Goal: Check status: Check status

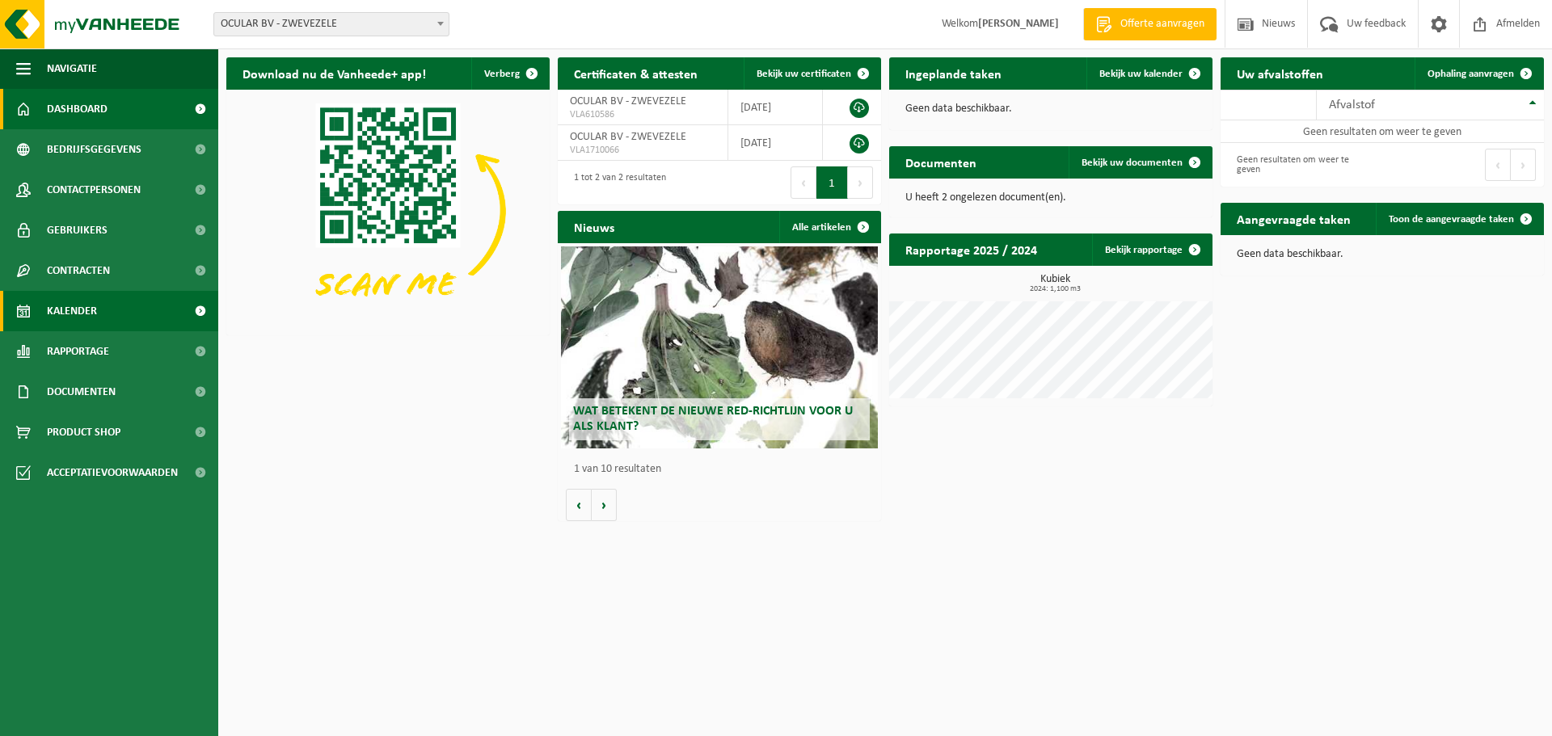
click at [119, 325] on link "Kalender" at bounding box center [109, 311] width 218 height 40
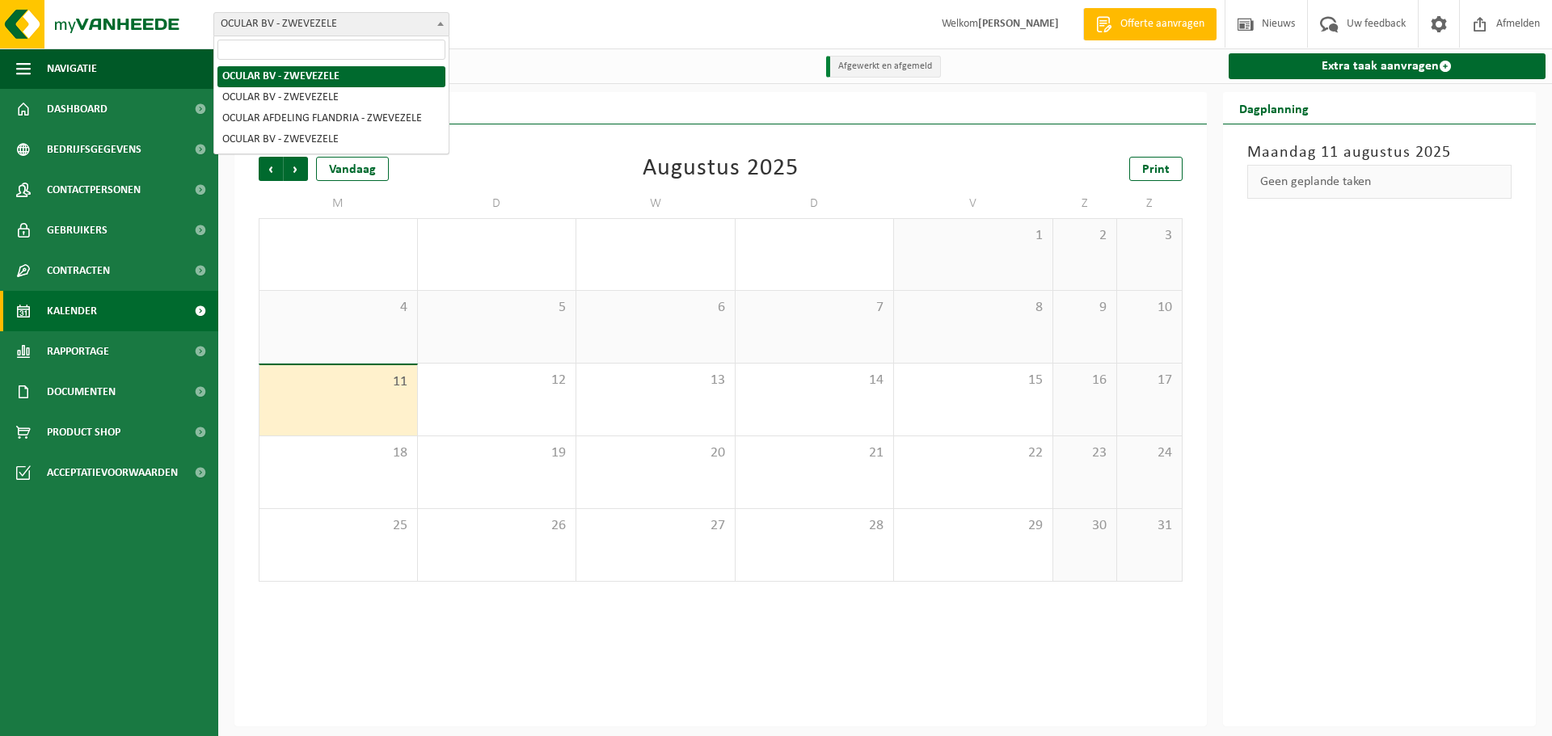
click at [366, 25] on span "OCULAR BV - ZWEVEZELE" at bounding box center [331, 24] width 234 height 23
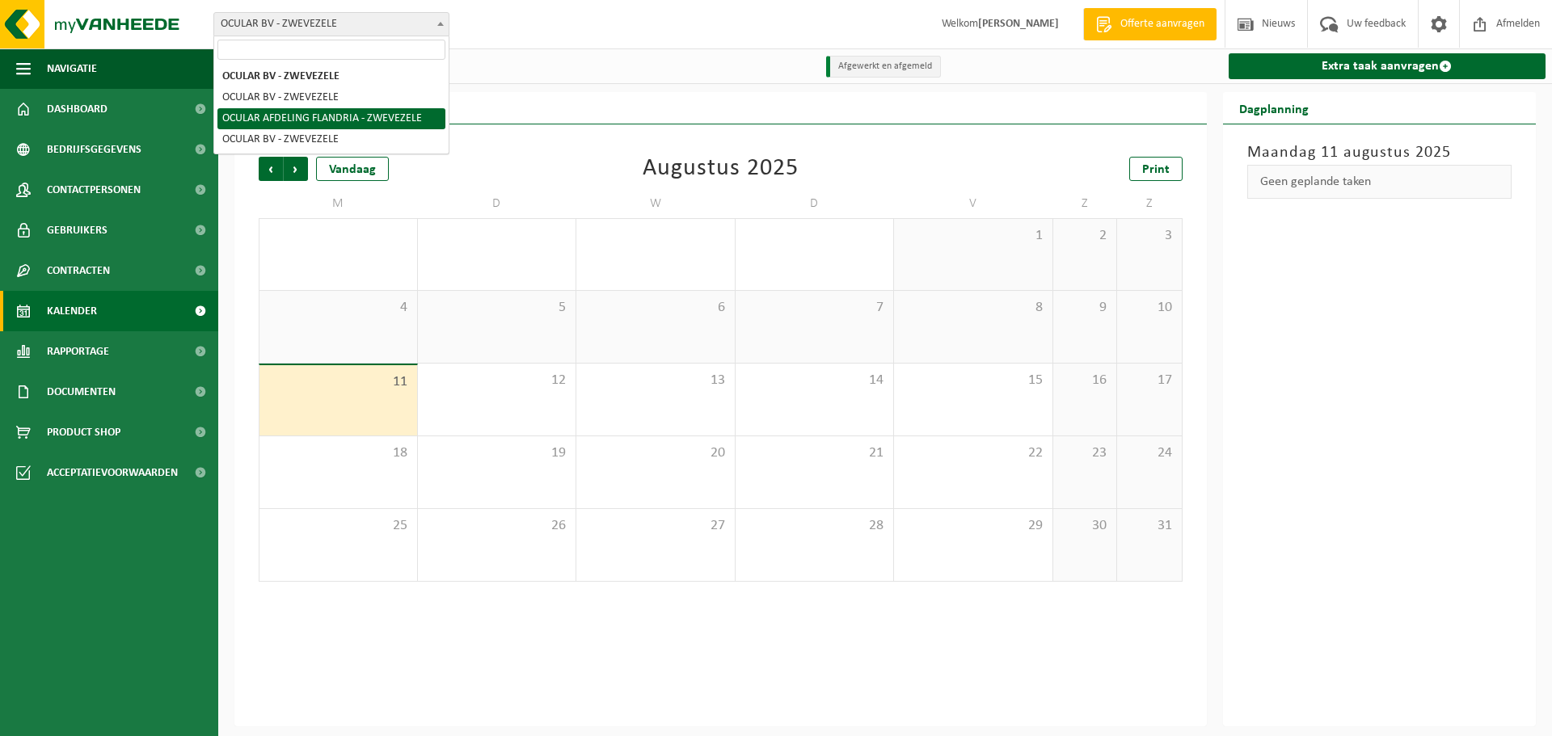
select select "135145"
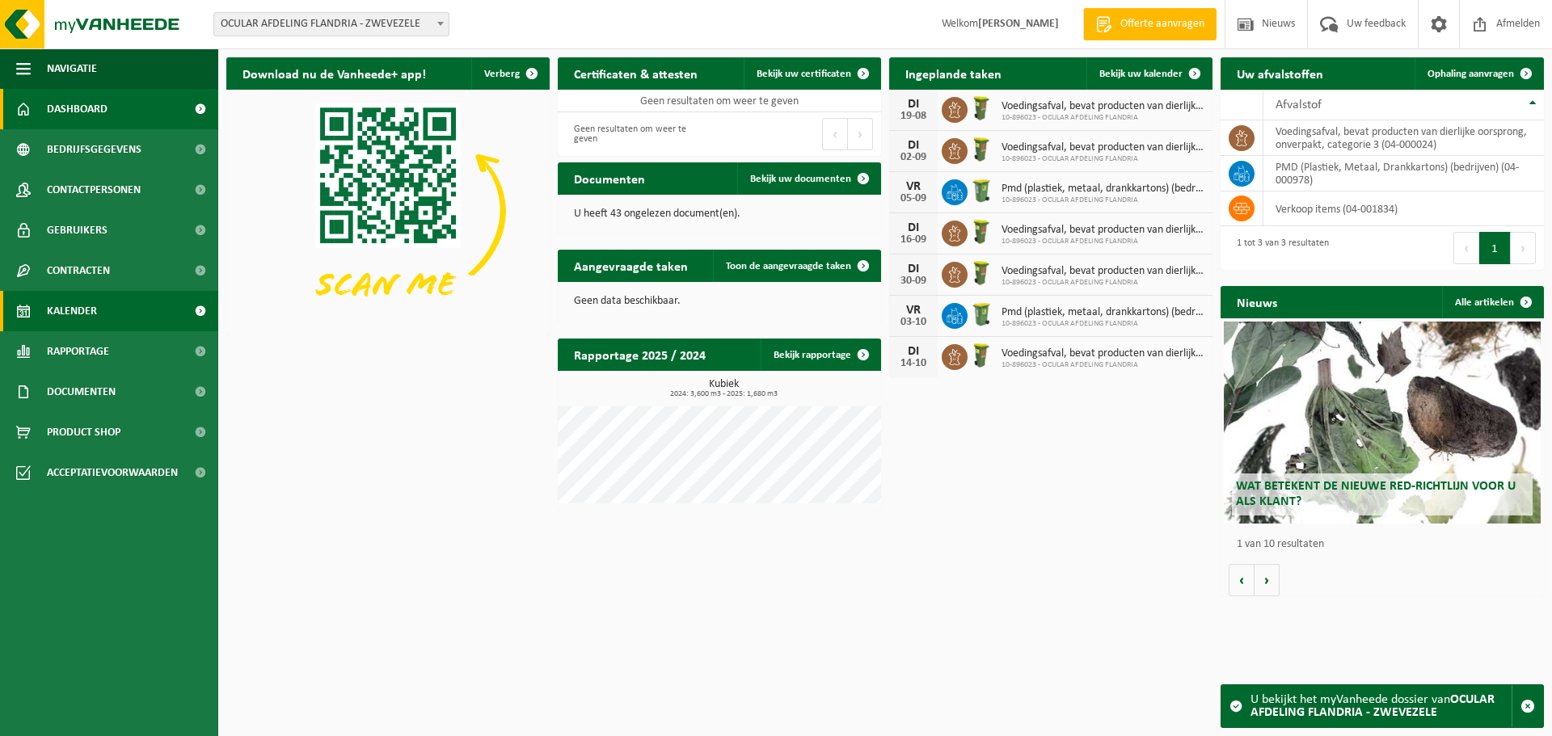
click at [84, 312] on span "Kalender" at bounding box center [72, 311] width 50 height 40
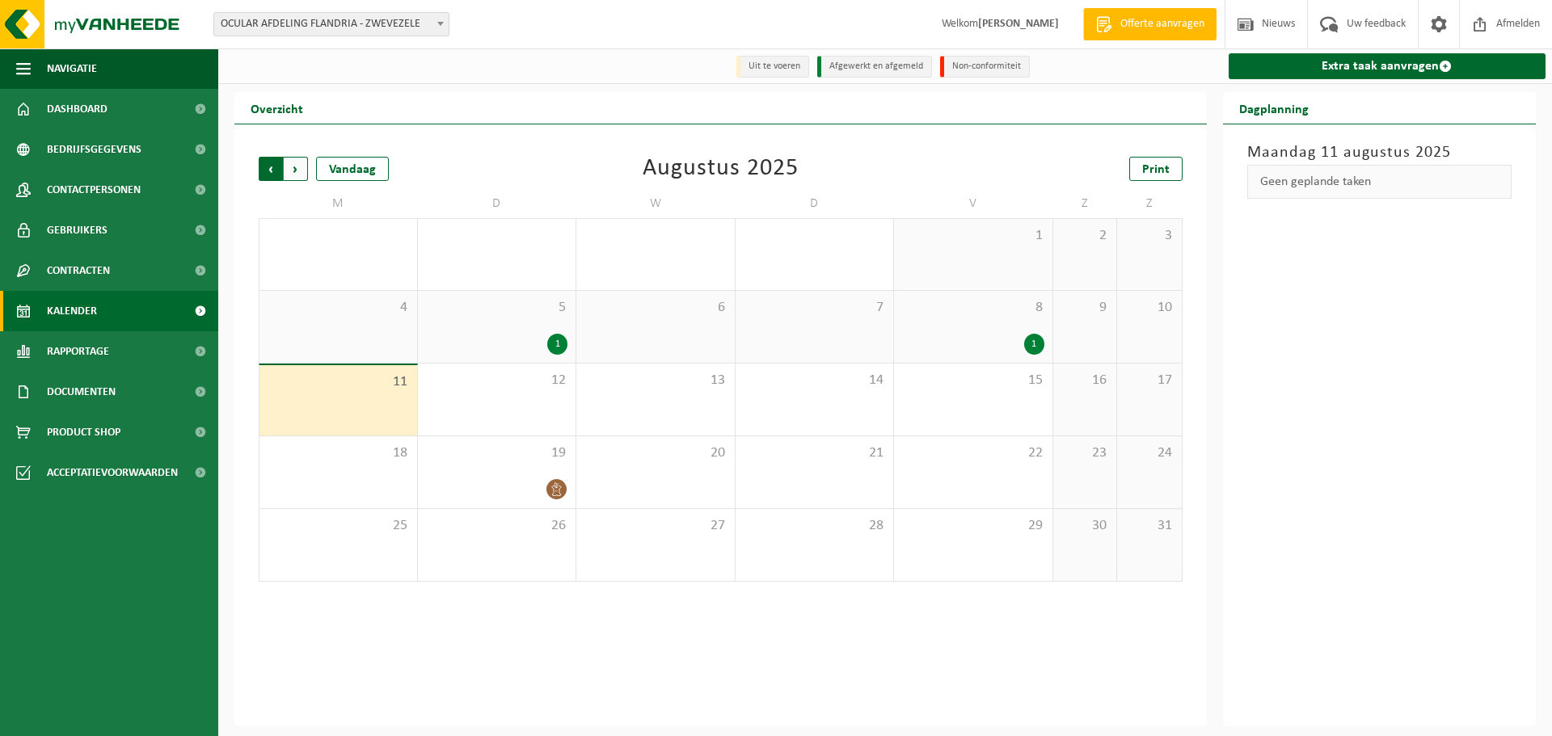
click at [301, 171] on span "Volgende" at bounding box center [296, 169] width 24 height 24
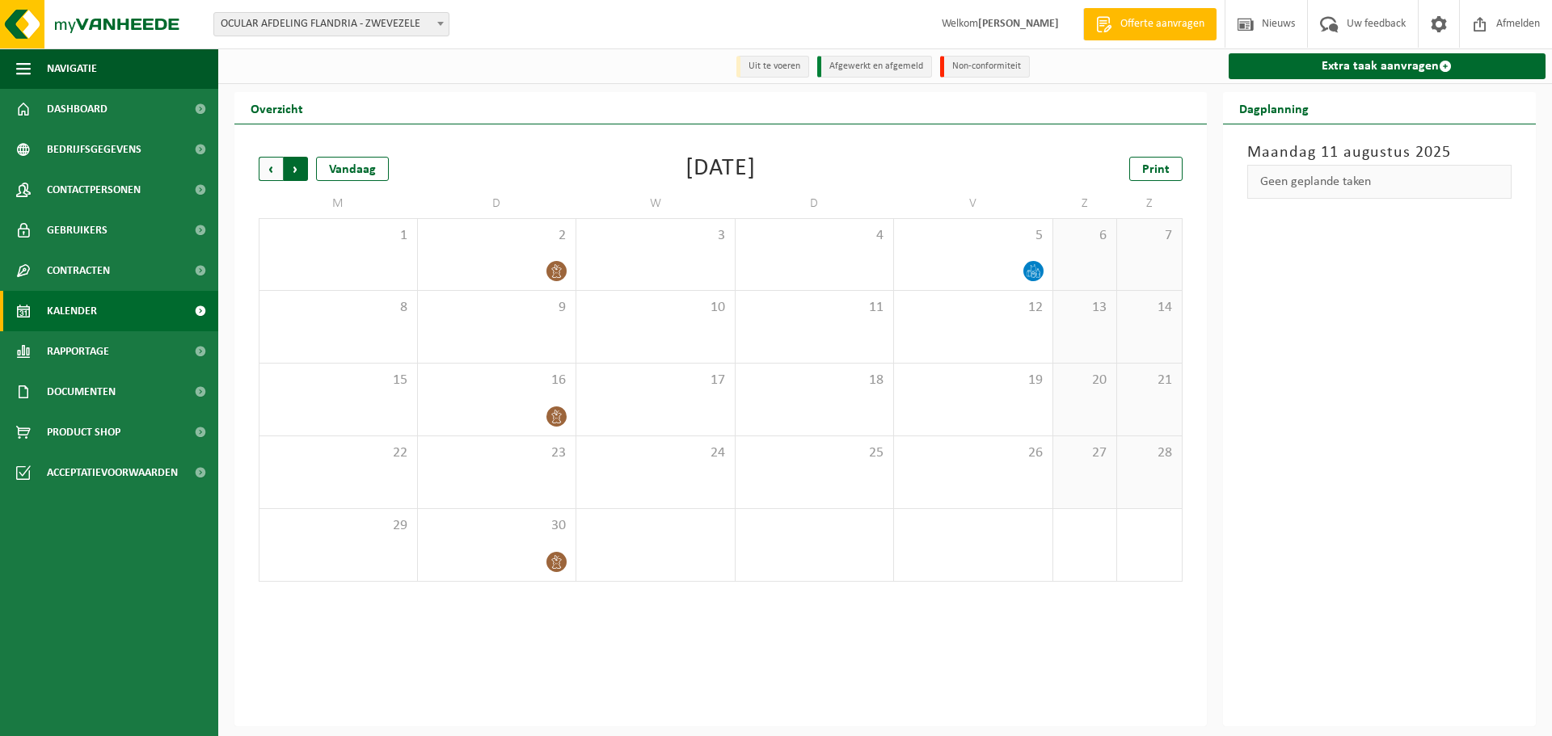
click at [266, 181] on span "Vorige" at bounding box center [271, 169] width 24 height 24
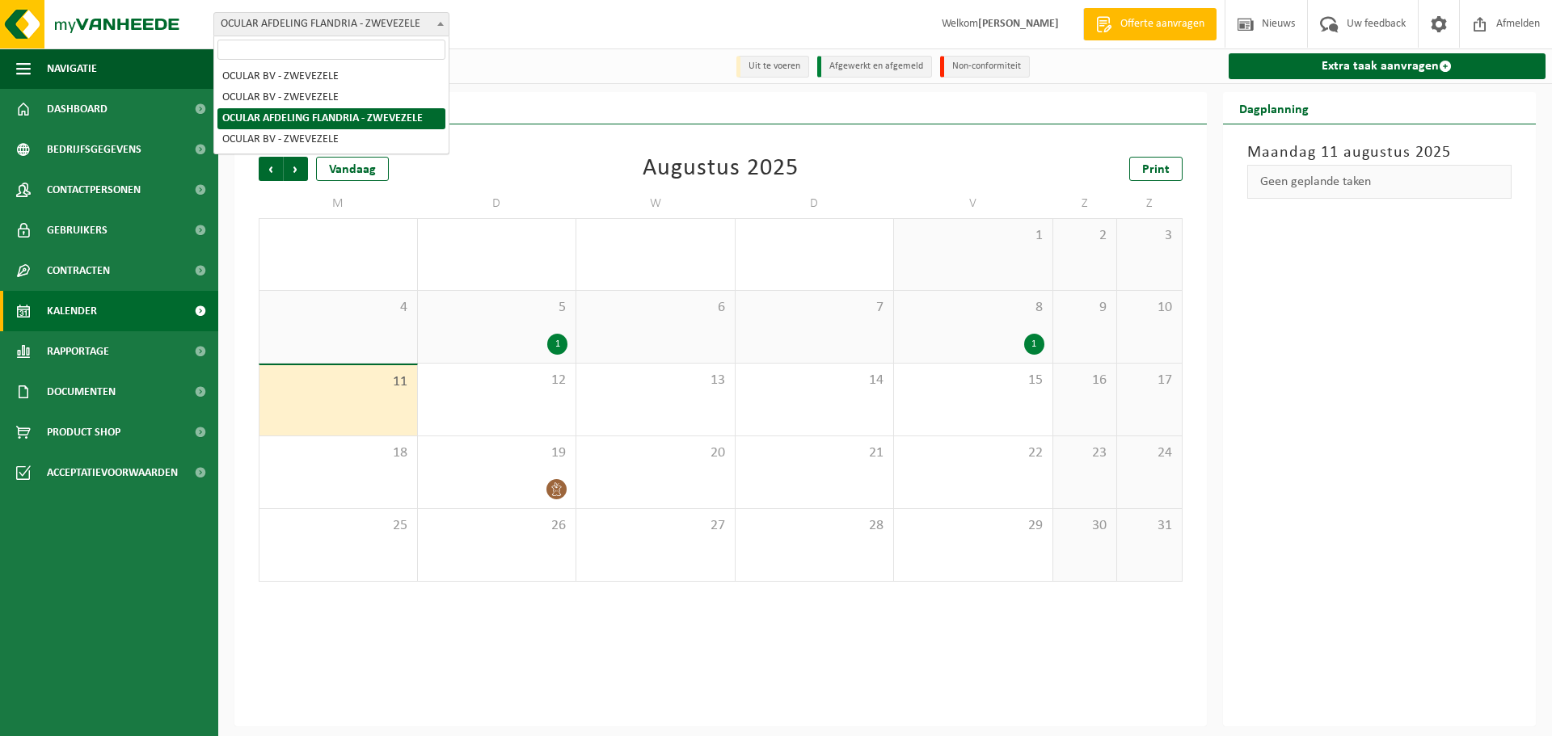
click at [358, 25] on span "OCULAR AFDELING FLANDRIA - ZWEVEZELE" at bounding box center [331, 24] width 234 height 23
select select "133956"
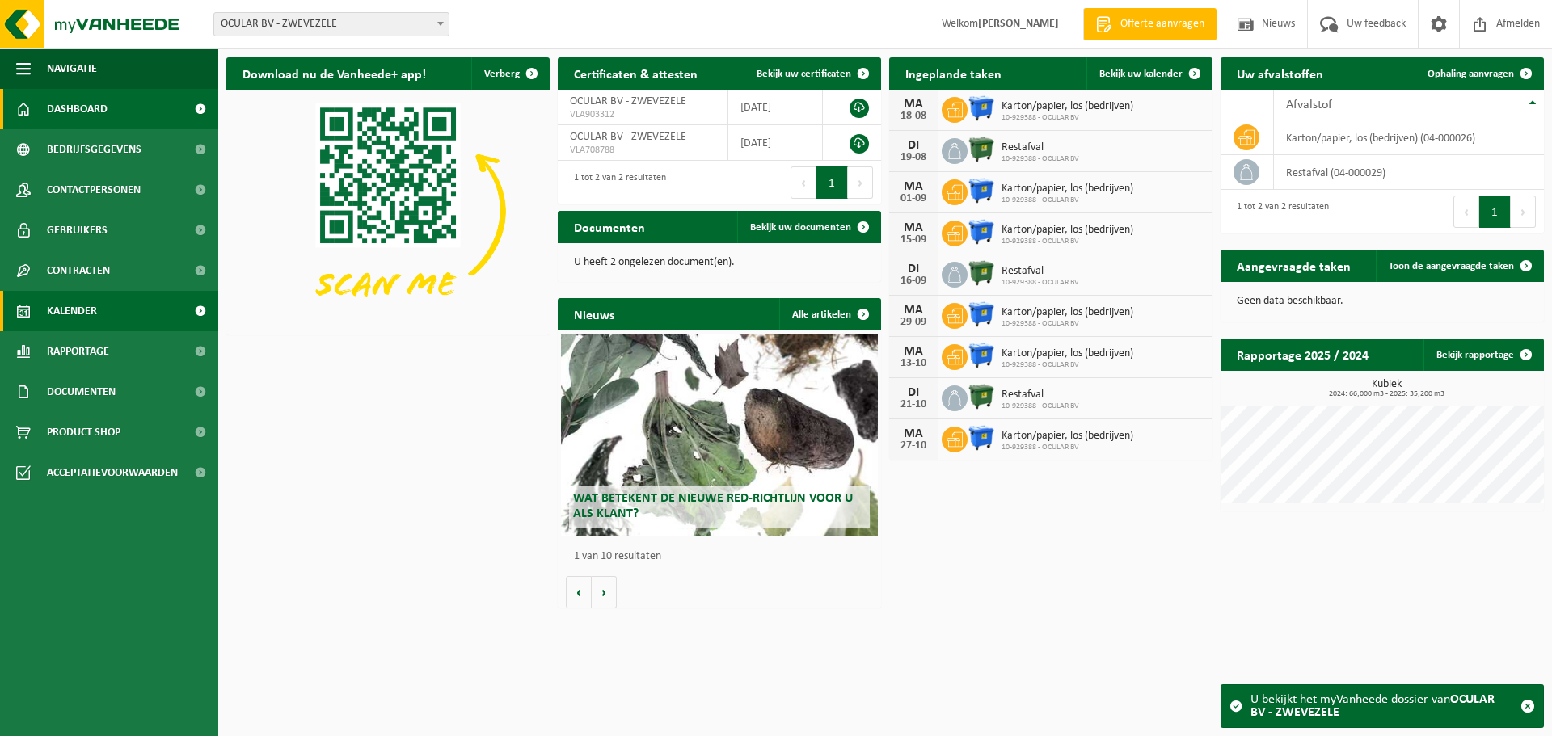
click at [92, 311] on span "Kalender" at bounding box center [72, 311] width 50 height 40
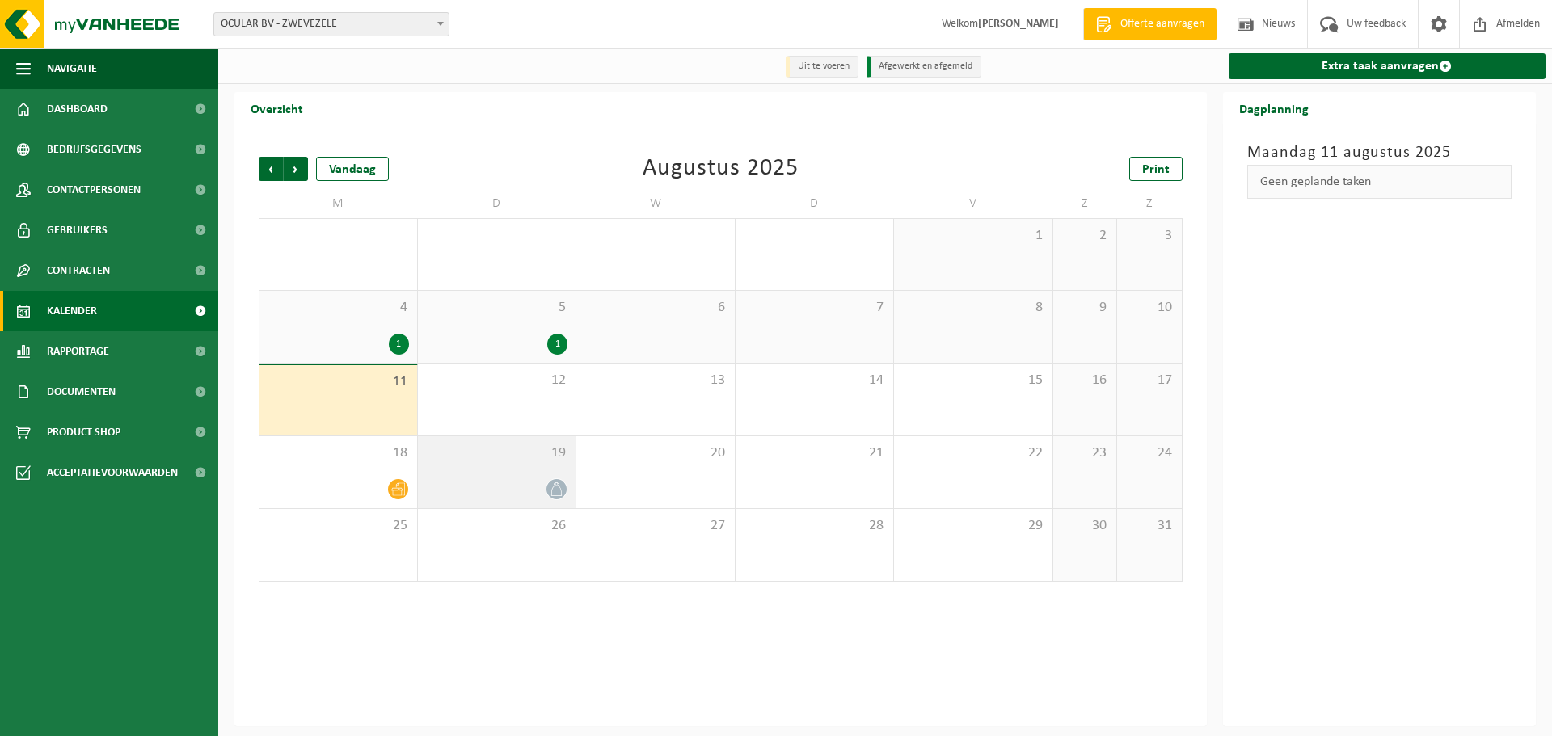
click at [502, 460] on span "19" at bounding box center [497, 453] width 142 height 18
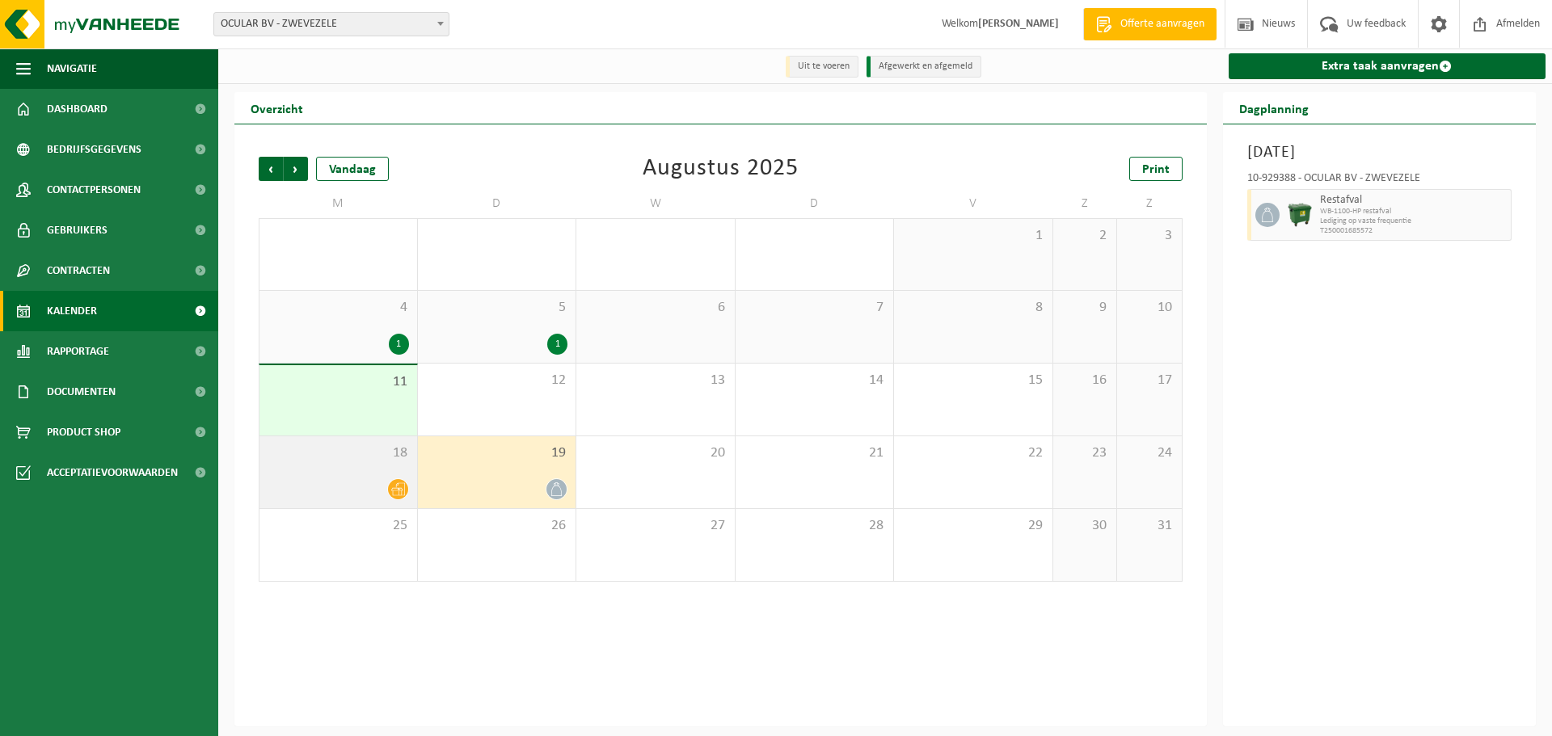
click at [349, 482] on div at bounding box center [337, 489] width 141 height 22
